Goal: Information Seeking & Learning: Learn about a topic

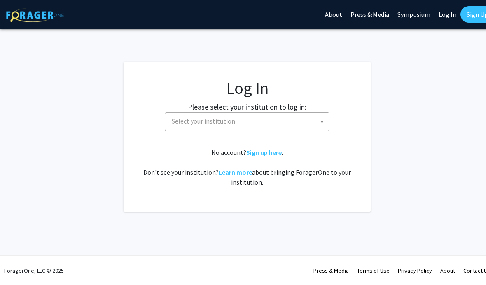
select select
click at [305, 127] on span "Select your institution" at bounding box center [249, 121] width 161 height 17
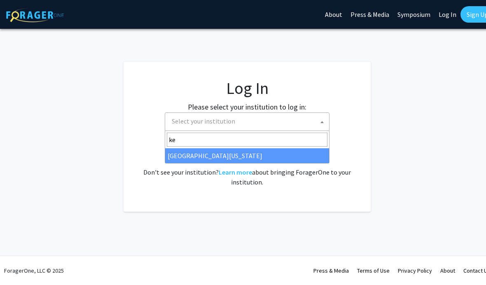
type input "ken"
select select "13"
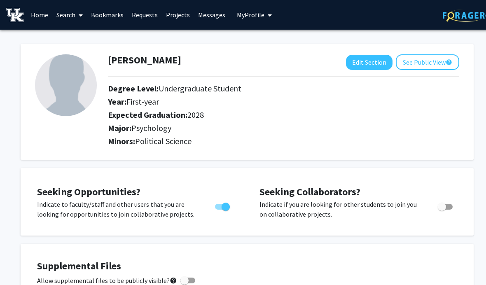
click at [38, 21] on link "Home" at bounding box center [40, 14] width 26 height 29
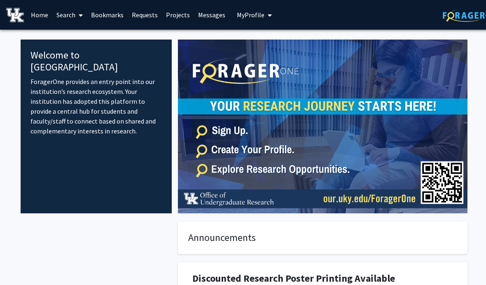
click at [78, 13] on span at bounding box center [78, 15] width 7 height 29
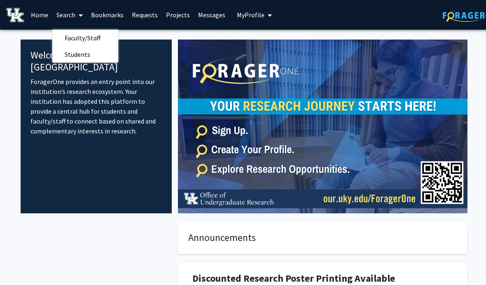
click at [105, 34] on span "Faculty/Staff" at bounding box center [82, 38] width 61 height 16
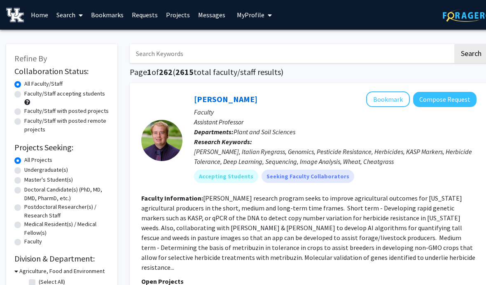
click at [75, 97] on label "Faculty/Staff accepting students" at bounding box center [64, 93] width 81 height 9
click at [30, 95] on input "Faculty/Staff accepting students" at bounding box center [26, 91] width 5 height 5
radio input "true"
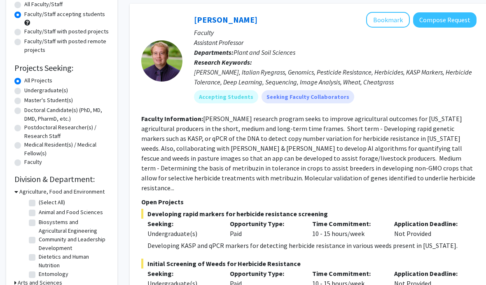
click at [54, 90] on label "Undergraduate(s)" at bounding box center [46, 90] width 44 height 9
click at [30, 90] on input "Undergraduate(s)" at bounding box center [26, 88] width 5 height 5
radio input "true"
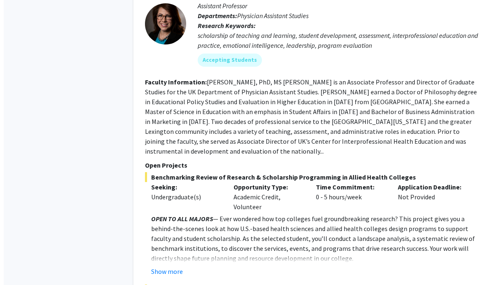
scroll to position [3359, 0]
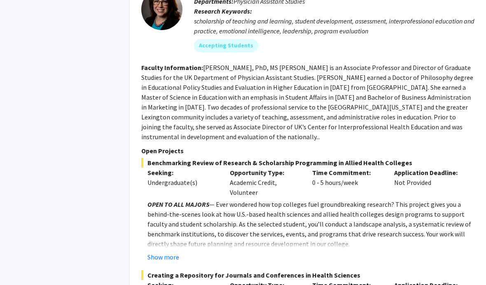
click at [161, 252] on button "Show more" at bounding box center [164, 257] width 32 height 10
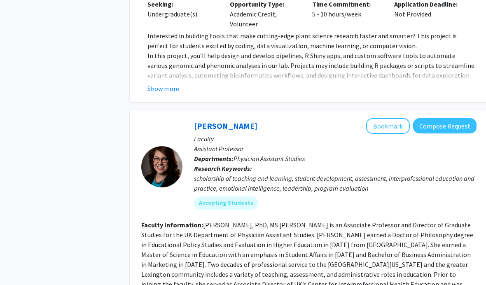
scroll to position [3195, 0]
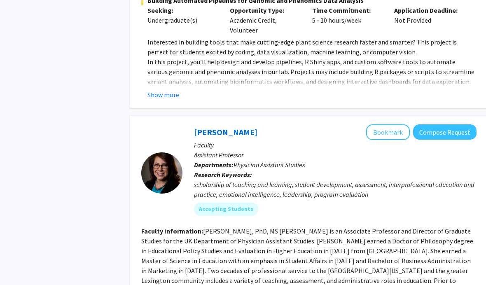
click at [396, 124] on button "Bookmark" at bounding box center [388, 132] width 44 height 16
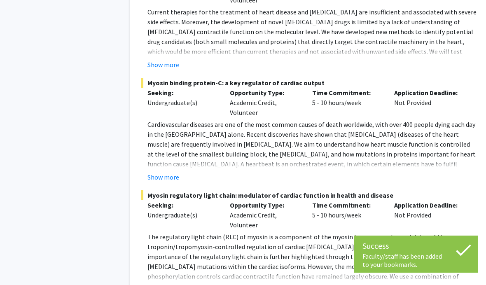
scroll to position [4227, 0]
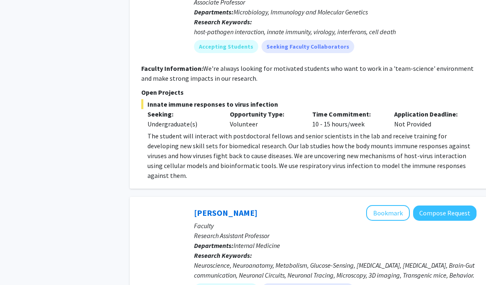
scroll to position [1976, 0]
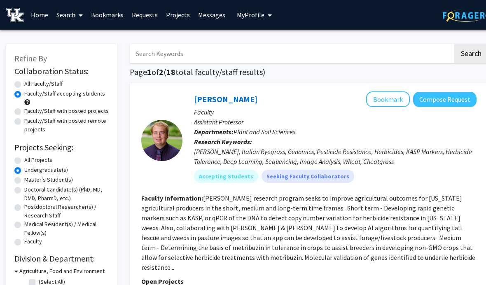
radio input "true"
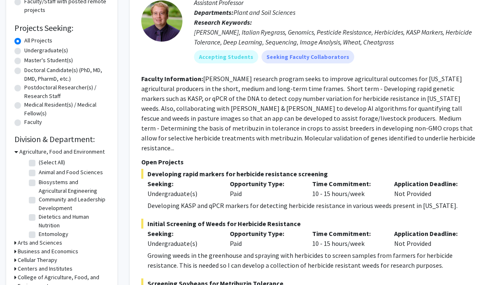
radio input "true"
